Goal: Task Accomplishment & Management: Use online tool/utility

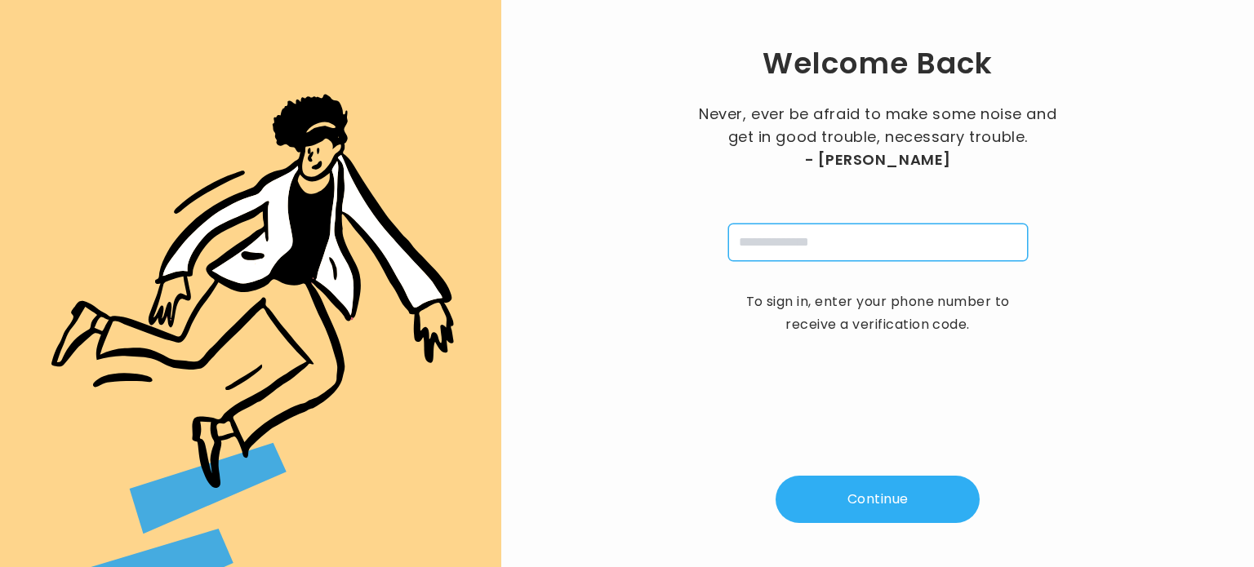
click at [777, 237] on input "tel" at bounding box center [878, 243] width 300 height 38
type input "**********"
click at [865, 505] on button "Continue" at bounding box center [878, 499] width 204 height 47
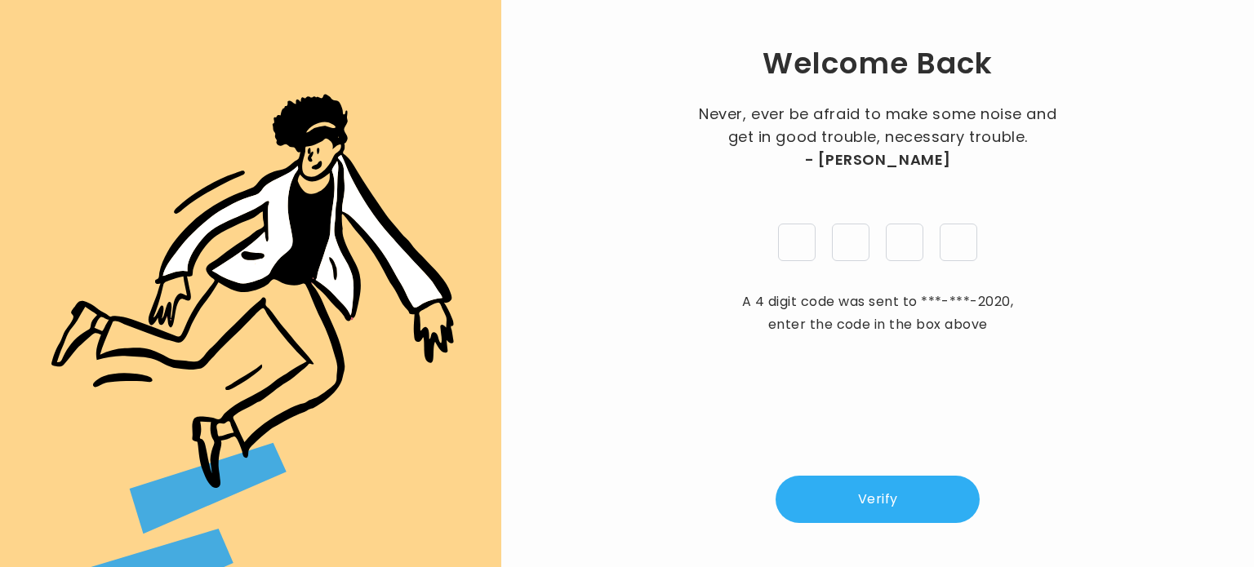
type input "*"
click at [876, 497] on button "Verify" at bounding box center [878, 499] width 204 height 47
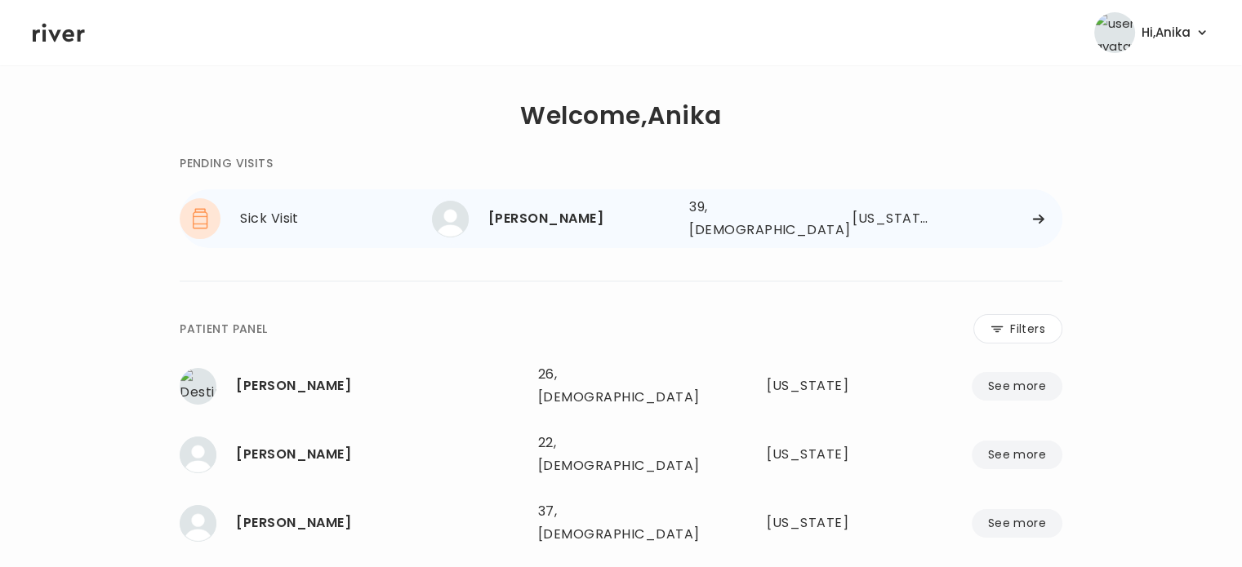
click at [575, 201] on div "crystal lizama 39, Female See more" at bounding box center [554, 219] width 244 height 37
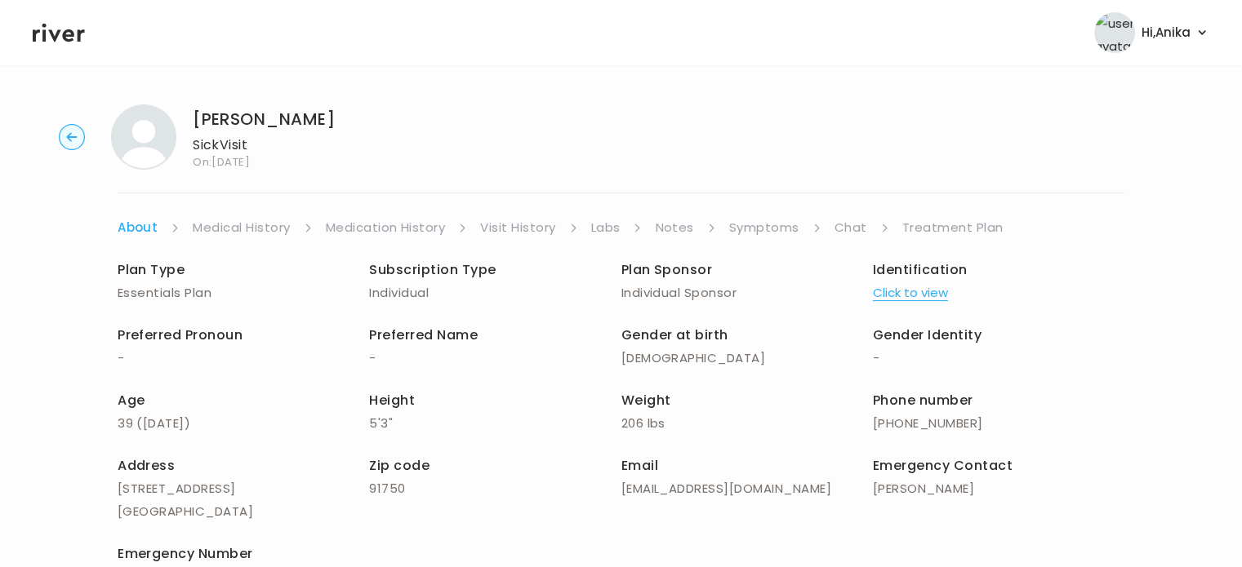
click at [529, 231] on link "Visit History" at bounding box center [517, 227] width 75 height 23
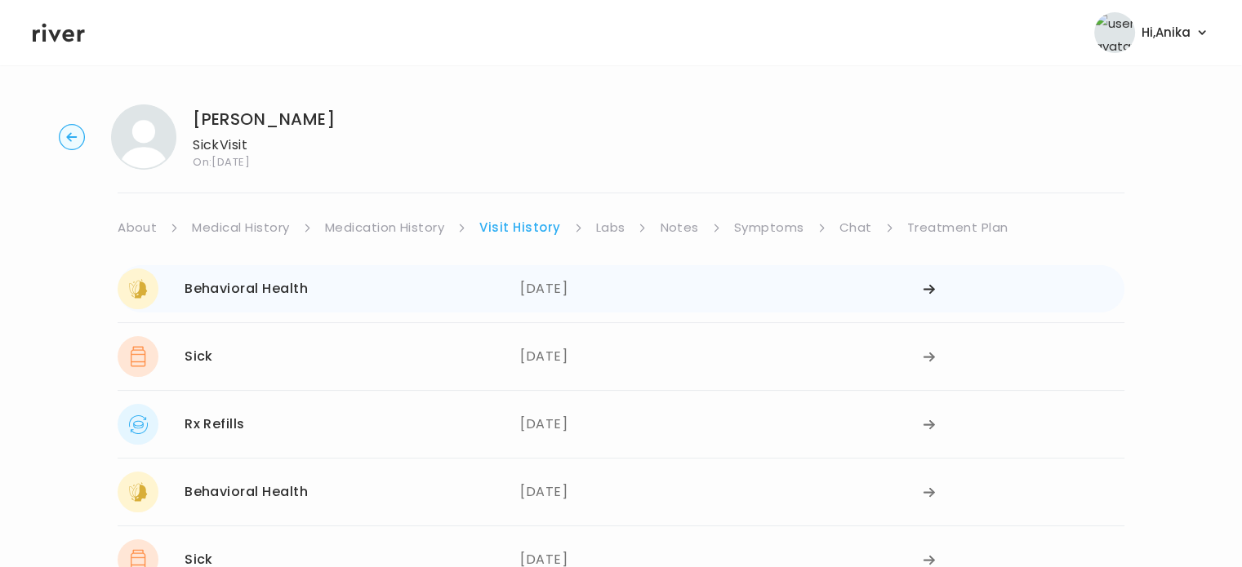
click at [564, 293] on div "09/09/2025" at bounding box center [721, 289] width 403 height 41
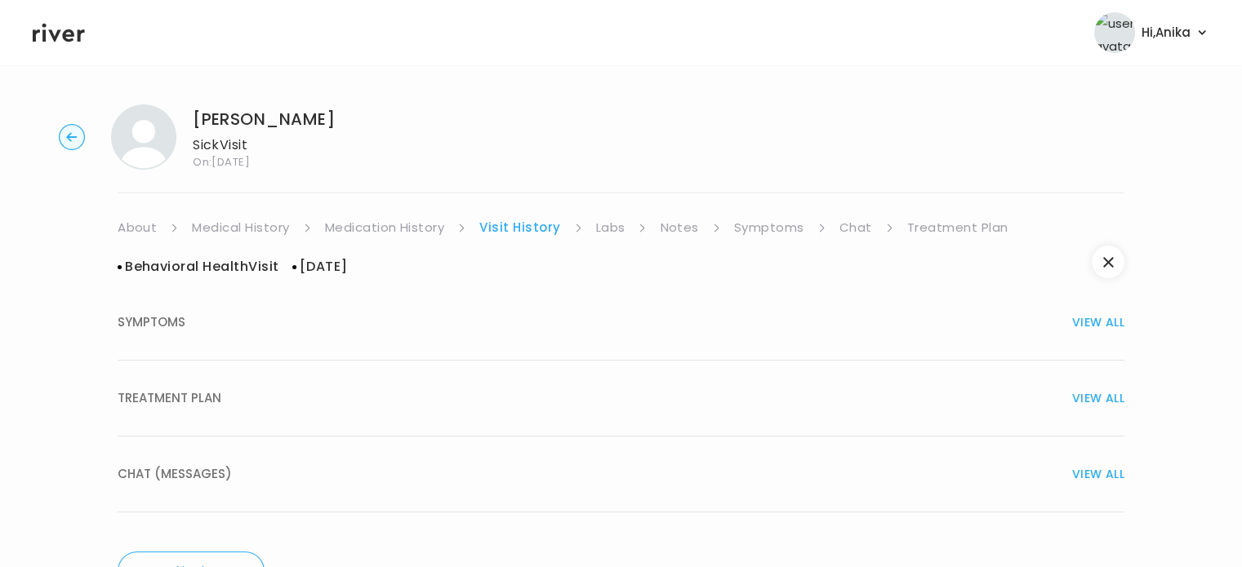
click at [567, 394] on div "TREATMENT PLAN VIEW ALL" at bounding box center [621, 398] width 1007 height 23
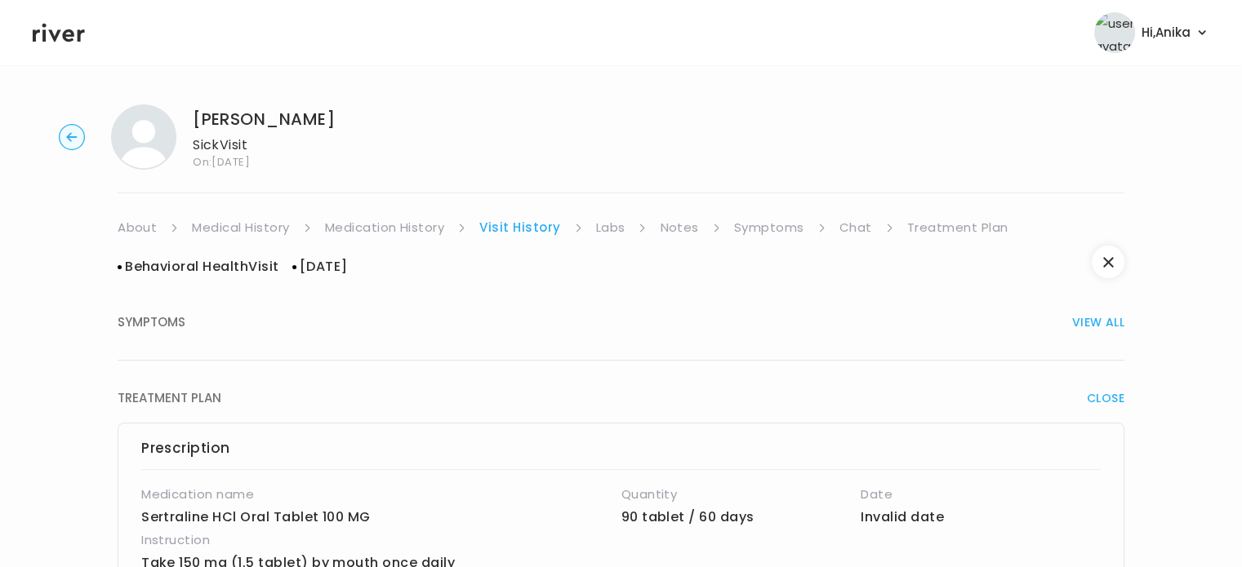
click at [772, 230] on link "Symptoms" at bounding box center [769, 227] width 70 height 23
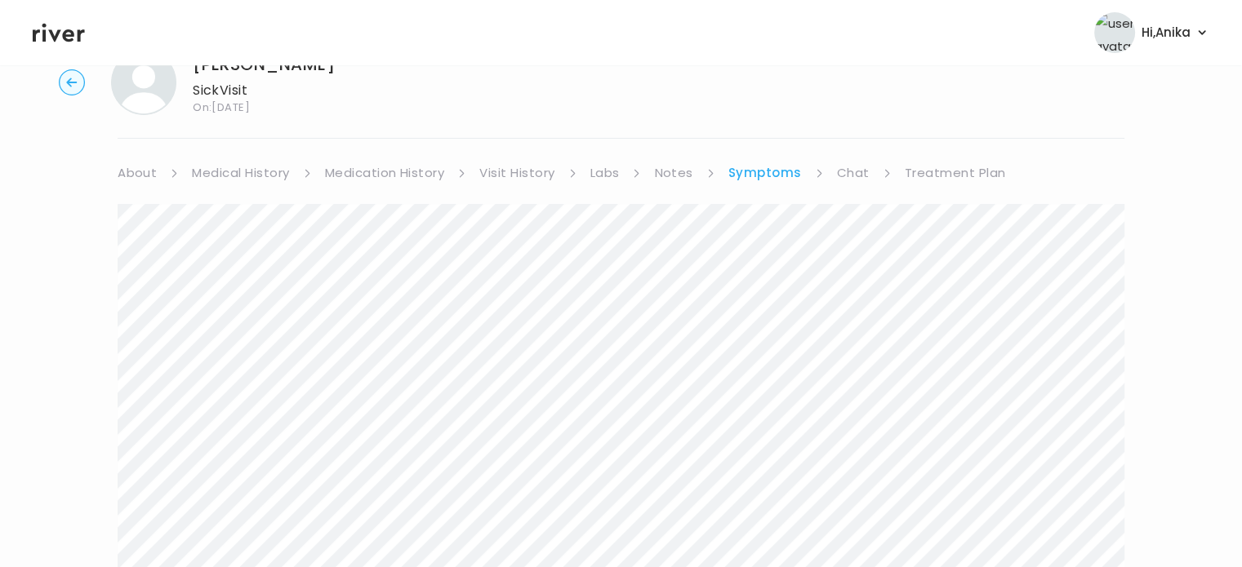
scroll to position [47, 0]
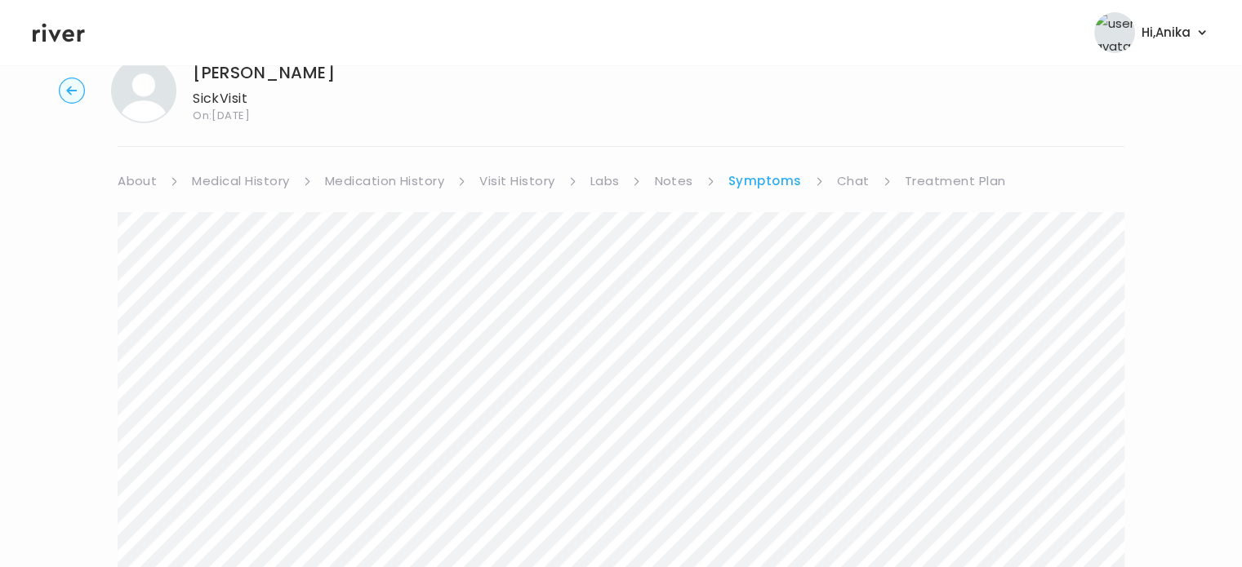
click at [948, 180] on link "Treatment Plan" at bounding box center [955, 181] width 101 height 23
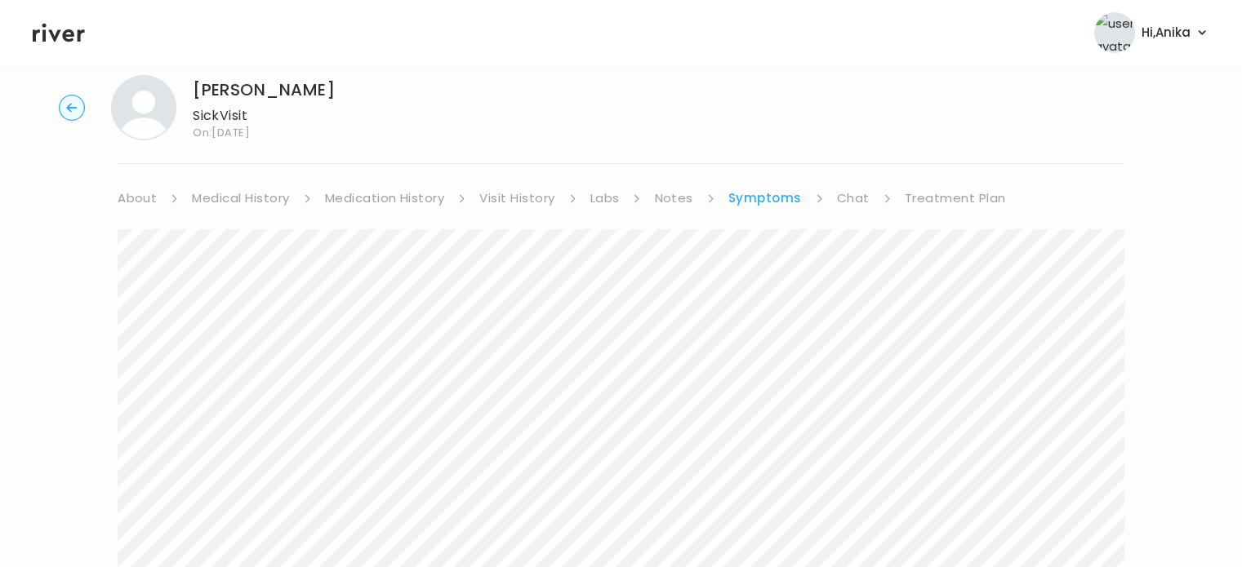
scroll to position [0, 0]
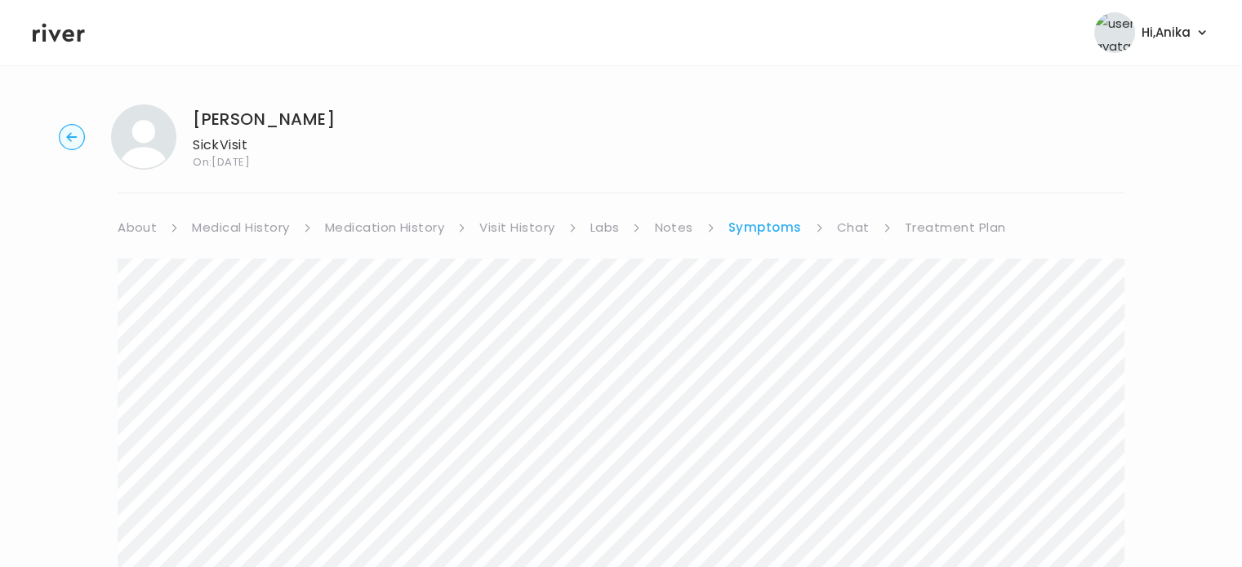
click at [919, 221] on link "Treatment Plan" at bounding box center [955, 227] width 101 height 23
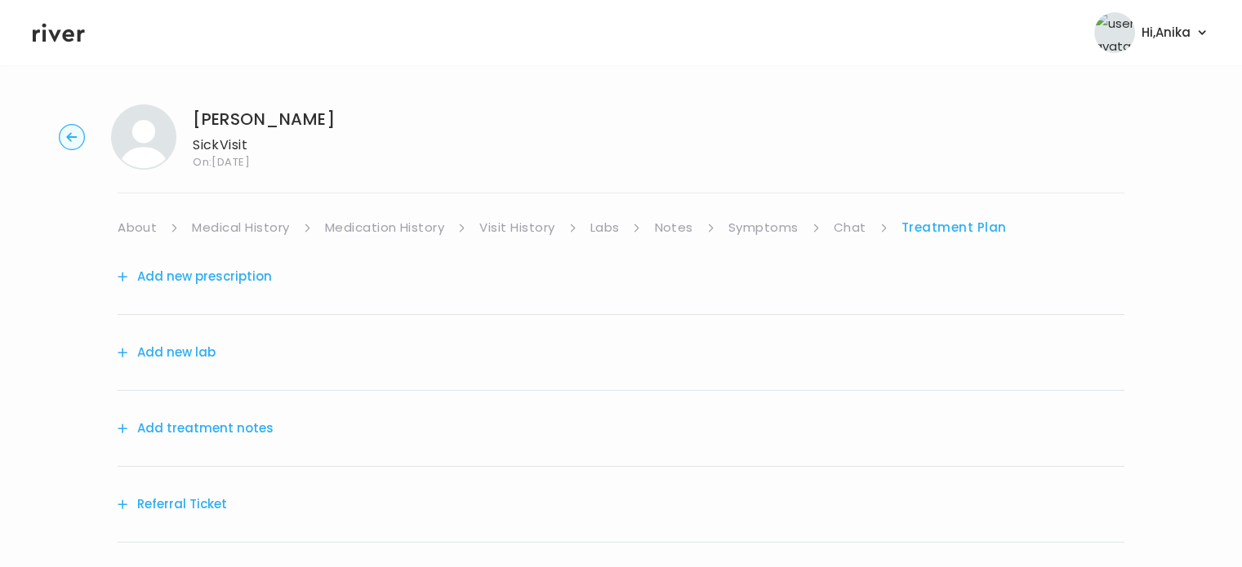
click at [78, 134] on circle "button" at bounding box center [72, 137] width 25 height 25
click at [239, 430] on button "Add treatment notes" at bounding box center [196, 428] width 156 height 23
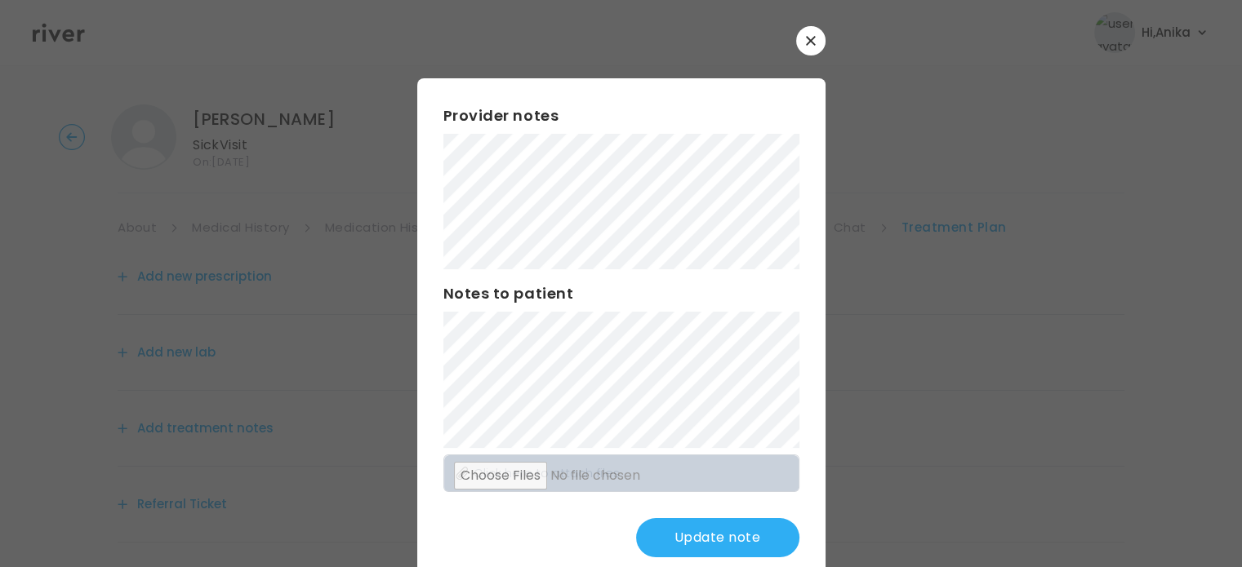
click at [701, 528] on button "Update note" at bounding box center [717, 537] width 163 height 39
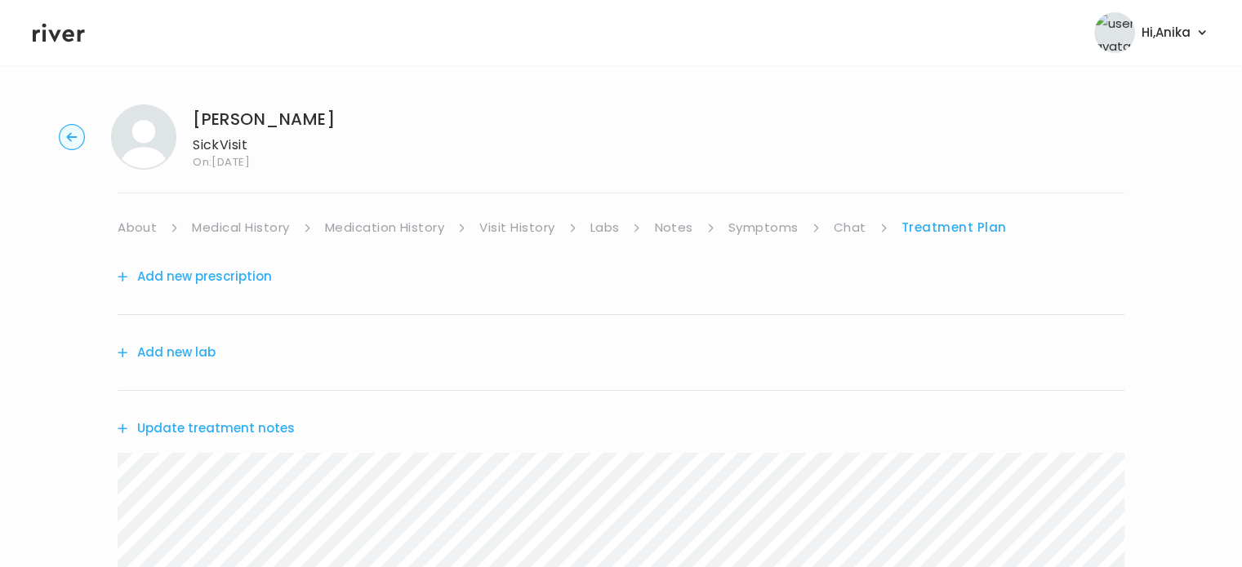
click at [253, 280] on button "Add new prescription" at bounding box center [195, 276] width 154 height 23
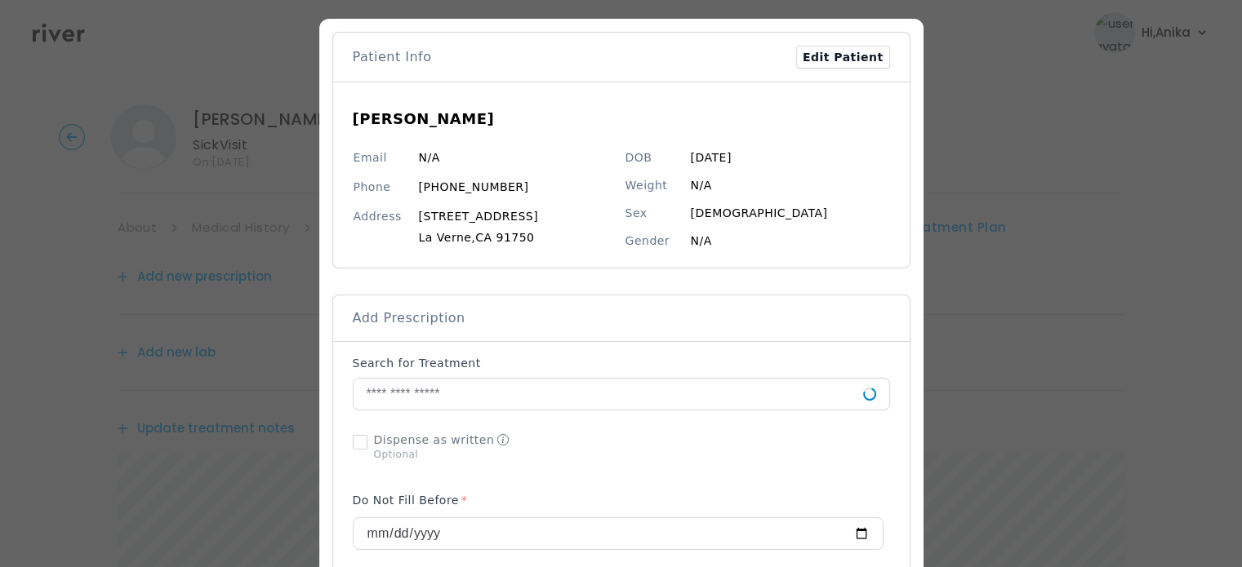
scroll to position [238, 0]
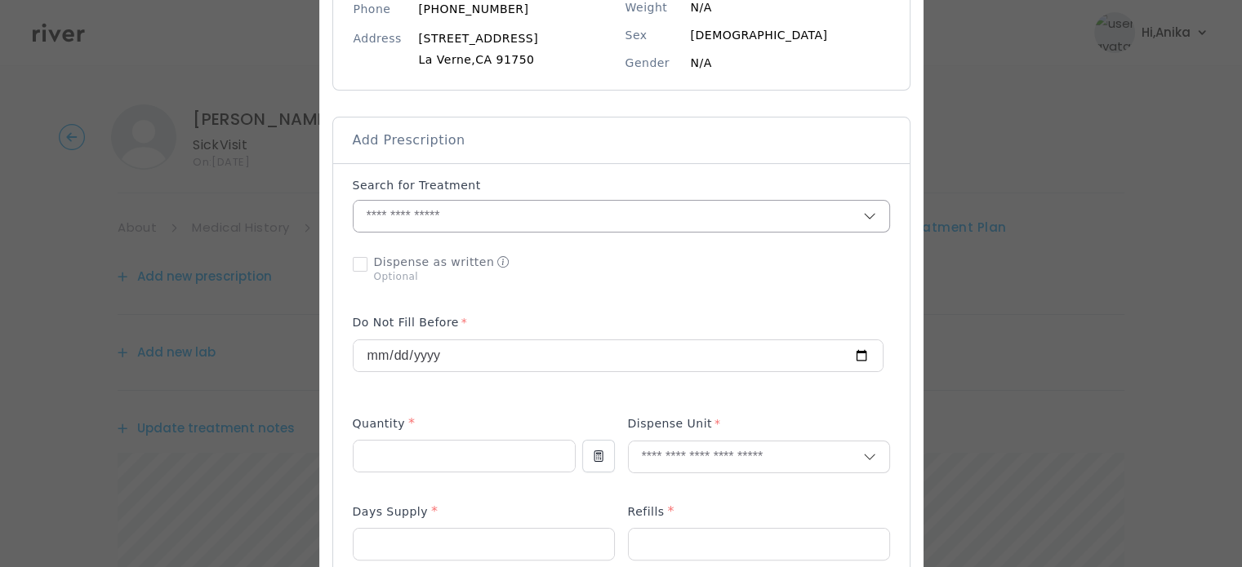
click at [482, 216] on input "text" at bounding box center [608, 216] width 509 height 31
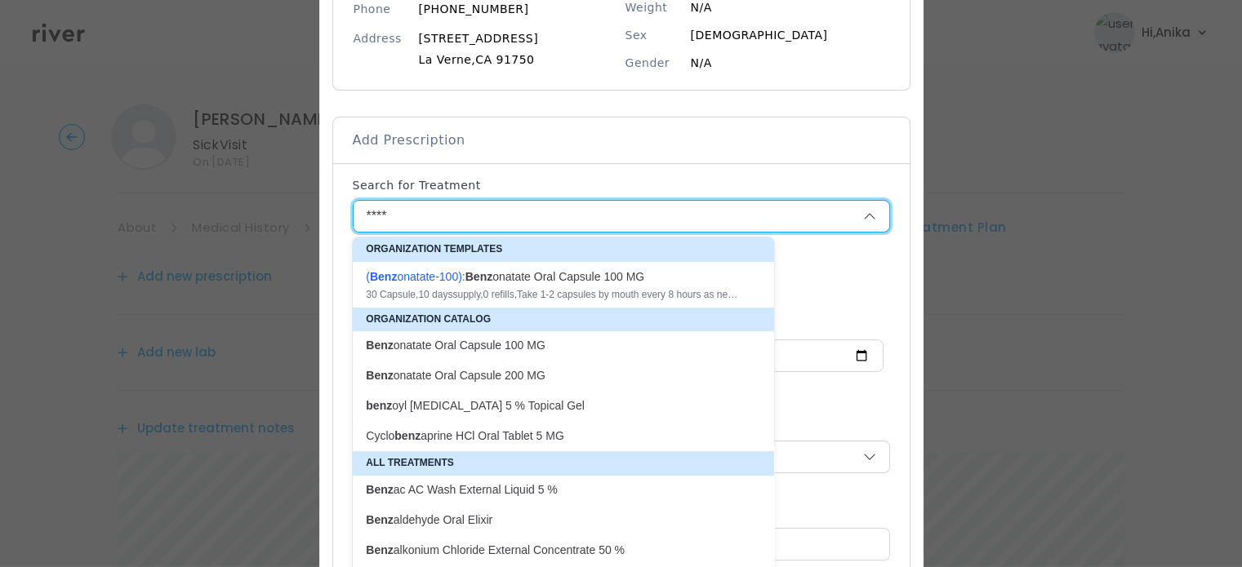
click at [500, 298] on div "30 Capsule , 10 days supply, 0 refills , Take 1-2 capsules by mouth every 8 hou…" at bounding box center [554, 294] width 376 height 13
type input "**********"
type input "**"
type input "*"
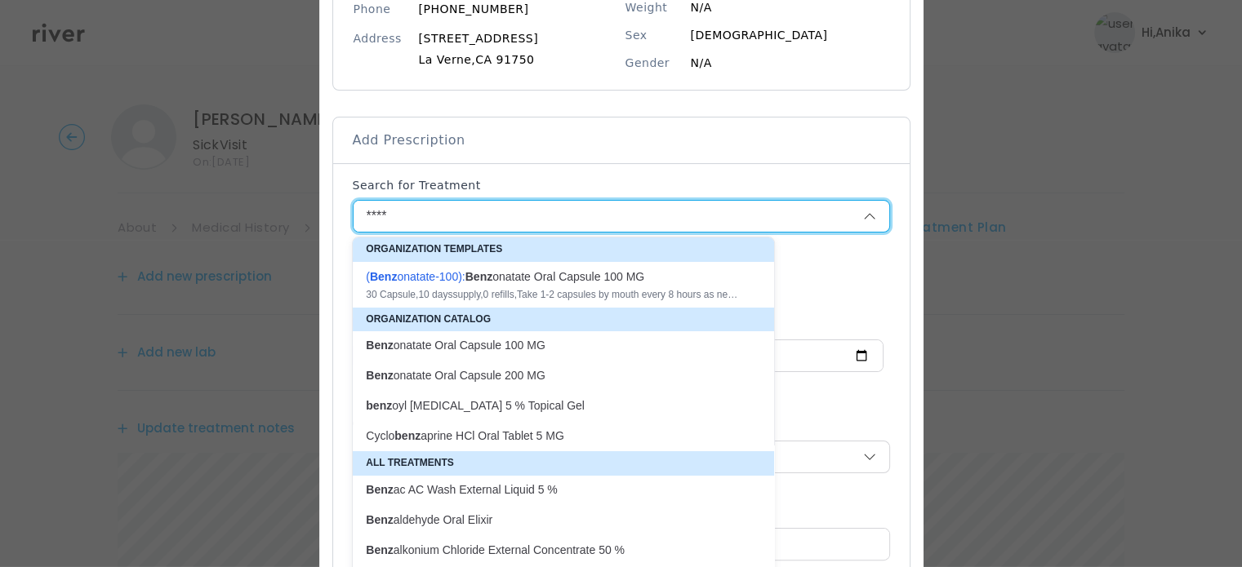
type textarea "**********"
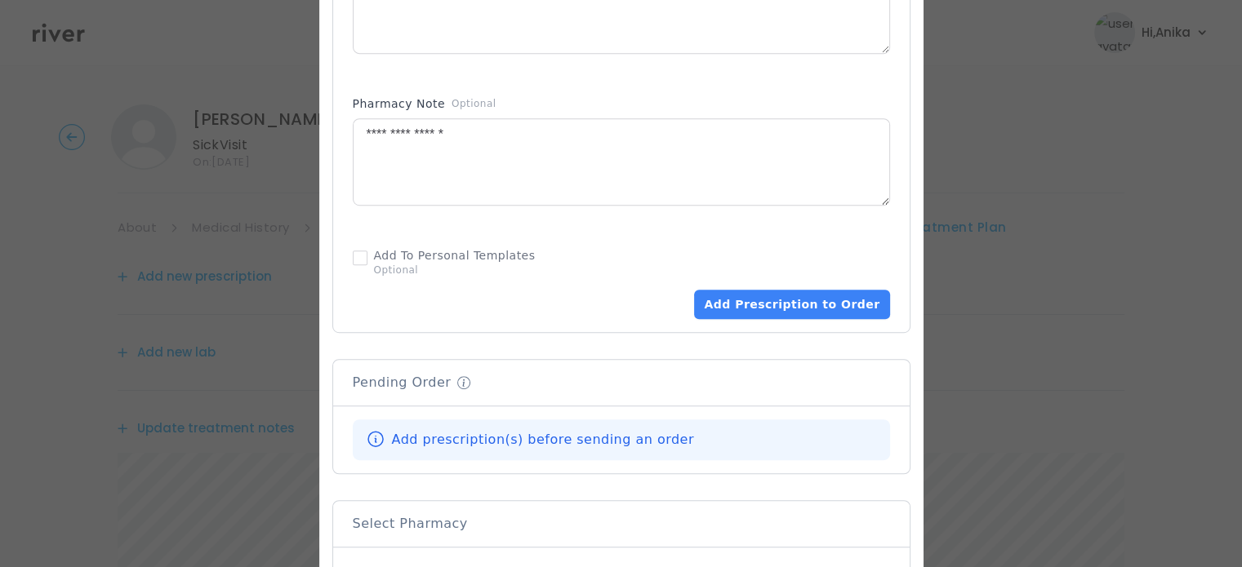
scroll to position [895, 0]
click at [771, 303] on button "Add Prescription to Order" at bounding box center [791, 303] width 195 height 29
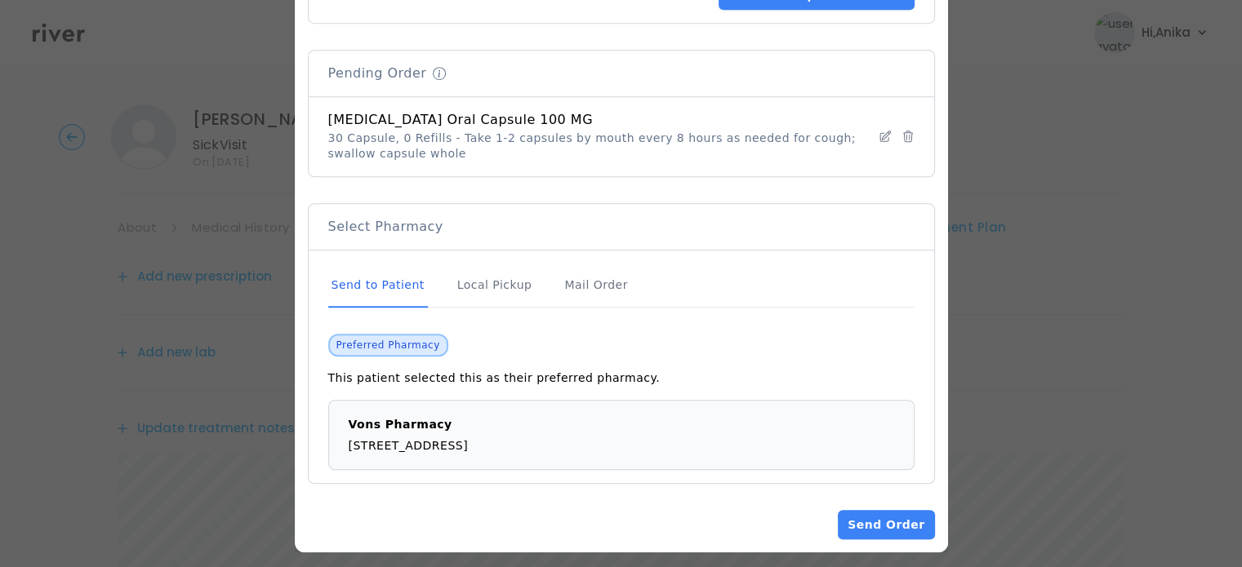
scroll to position [1212, 0]
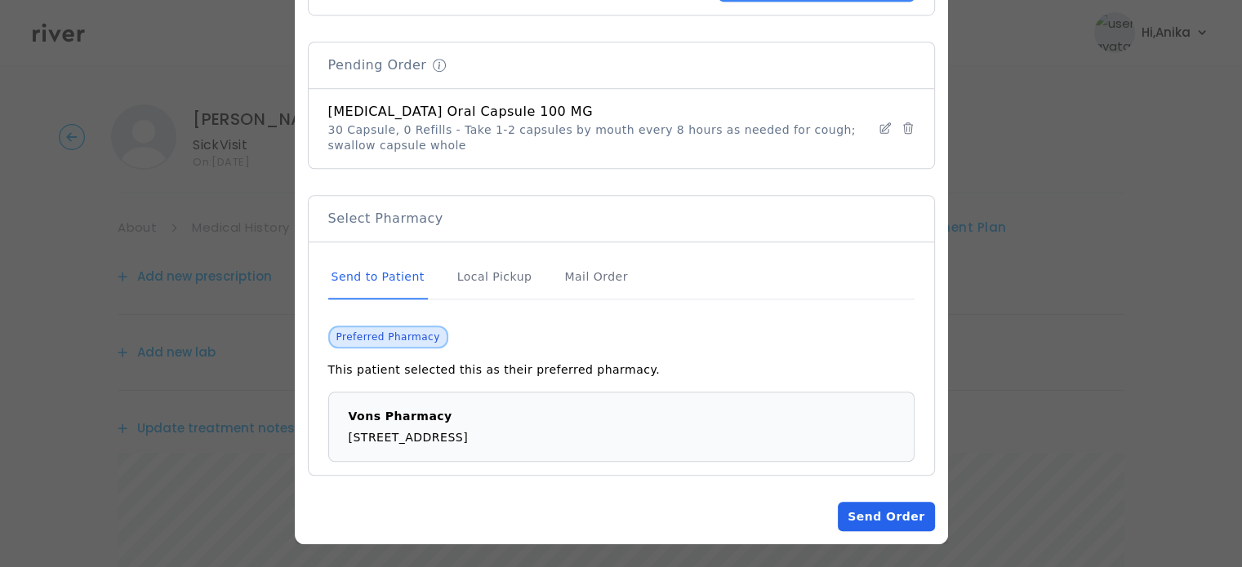
click at [886, 516] on button "Send Order" at bounding box center [886, 516] width 96 height 29
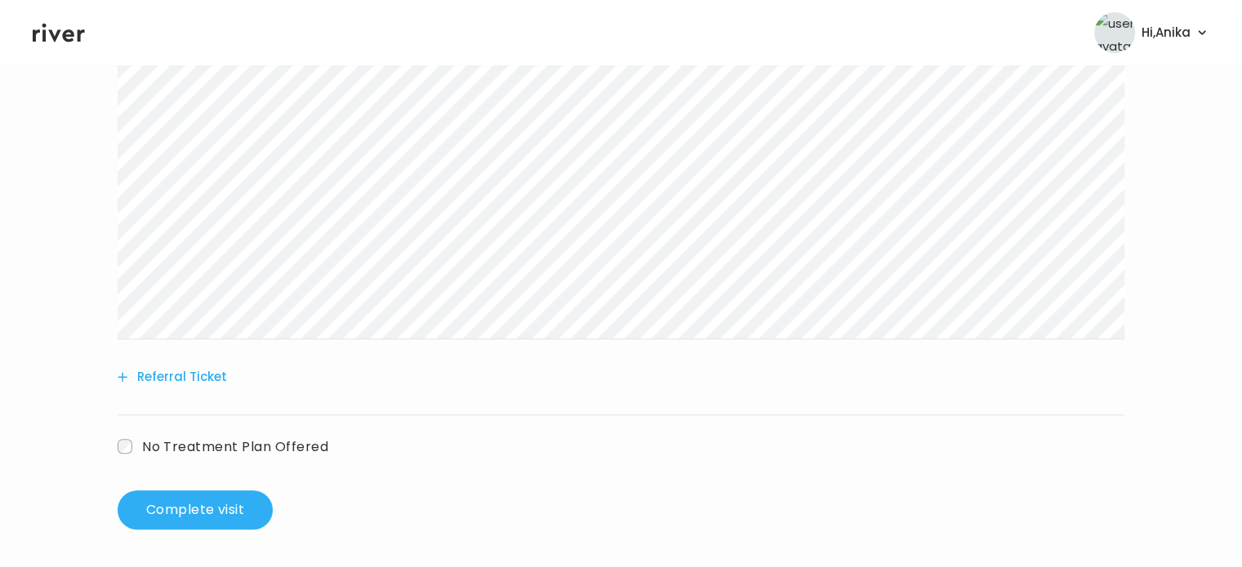
scroll to position [585, 0]
click at [226, 514] on button "Complete visit" at bounding box center [195, 508] width 155 height 39
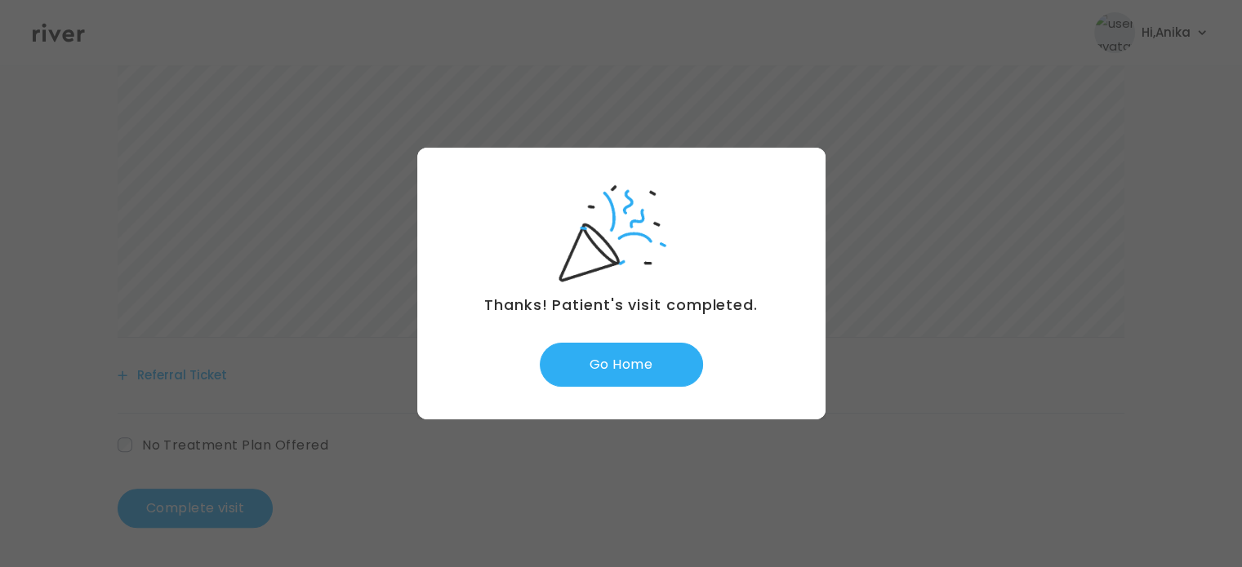
click at [607, 357] on button "Go Home" at bounding box center [621, 365] width 163 height 44
